Goal: Transaction & Acquisition: Purchase product/service

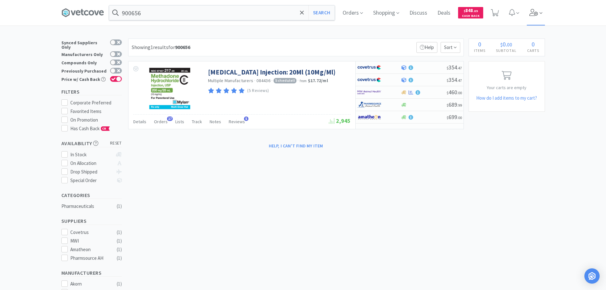
click at [533, 16] on span at bounding box center [535, 12] width 18 height 25
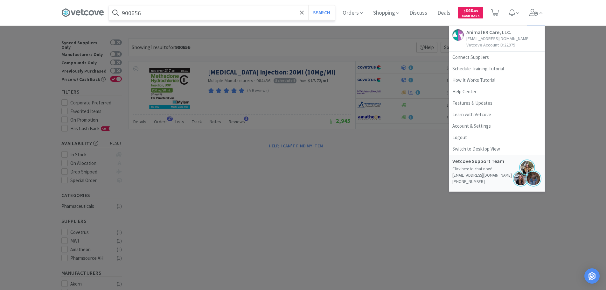
click at [270, 11] on input "900656" at bounding box center [221, 12] width 225 height 15
paste input "080534"
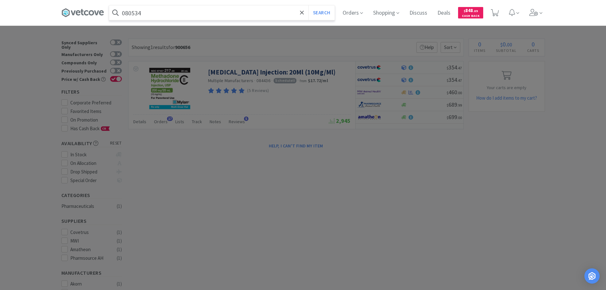
type input "080534"
click at [308, 5] on button "Search" at bounding box center [321, 12] width 26 height 15
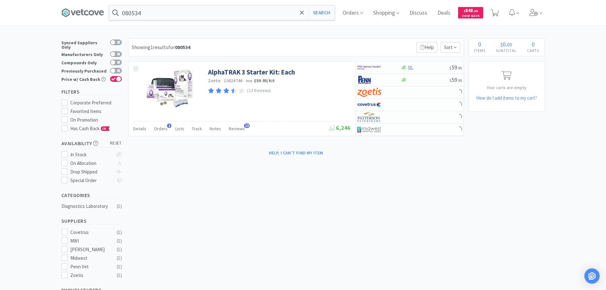
click at [393, 45] on div "Showing 1 results for 080534 Filters Help Sort" at bounding box center [295, 47] width 335 height 18
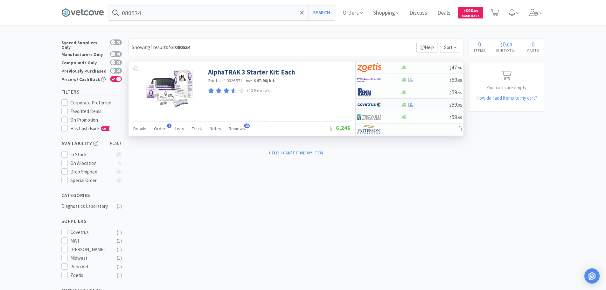
click at [430, 105] on div at bounding box center [425, 104] width 49 height 5
select select "1"
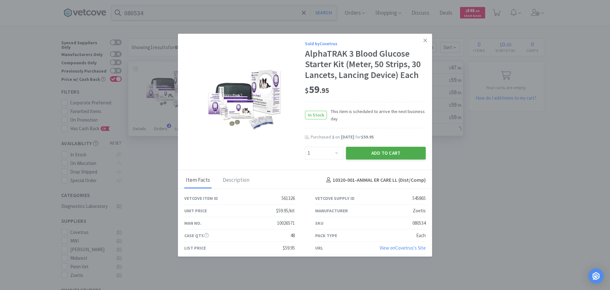
click at [376, 151] on button "Add to Cart" at bounding box center [386, 153] width 80 height 13
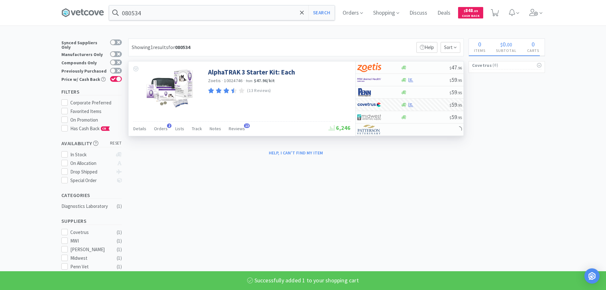
select select "1"
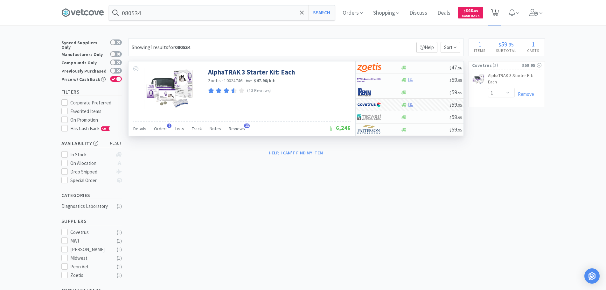
click at [498, 15] on icon at bounding box center [494, 12] width 8 height 7
select select "1"
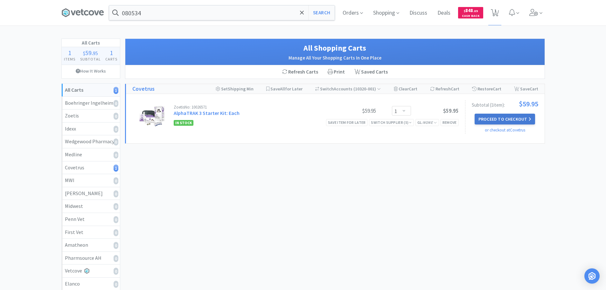
click at [494, 117] on button "Proceed to Checkout" at bounding box center [504, 118] width 60 height 11
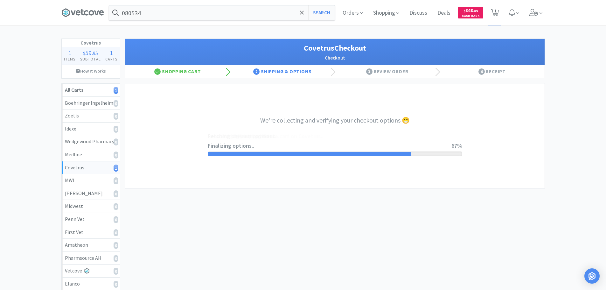
select select "ACCOUNT"
select select "cvt-standard-net"
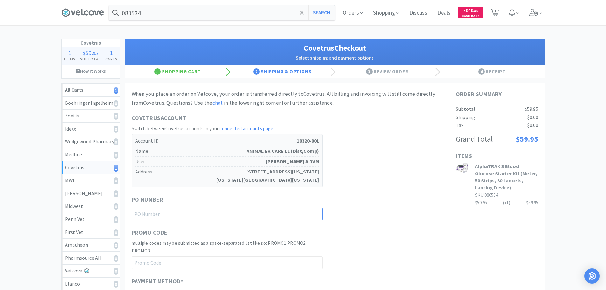
click at [256, 209] on input "text" at bounding box center [227, 213] width 191 height 13
paste input "1145115"
type input "1145115"
click at [374, 188] on div "When you place an order on Vetcove, your order is transferred directly to Covet…" at bounding box center [287, 254] width 311 height 328
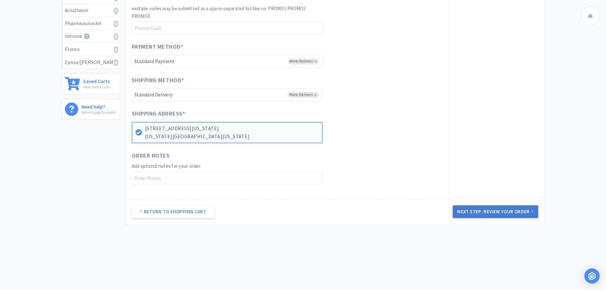
click at [495, 214] on button "Next Step: Review Your Order" at bounding box center [494, 211] width 85 height 13
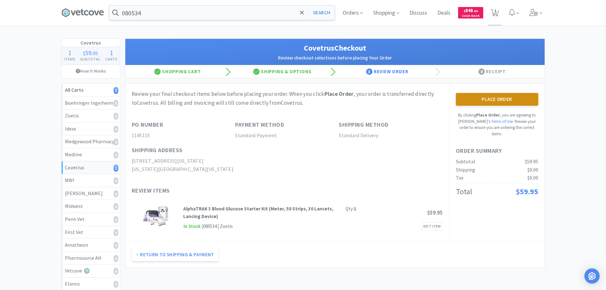
click at [482, 102] on button "Place Order" at bounding box center [497, 99] width 82 height 13
